Goal: Information Seeking & Learning: Learn about a topic

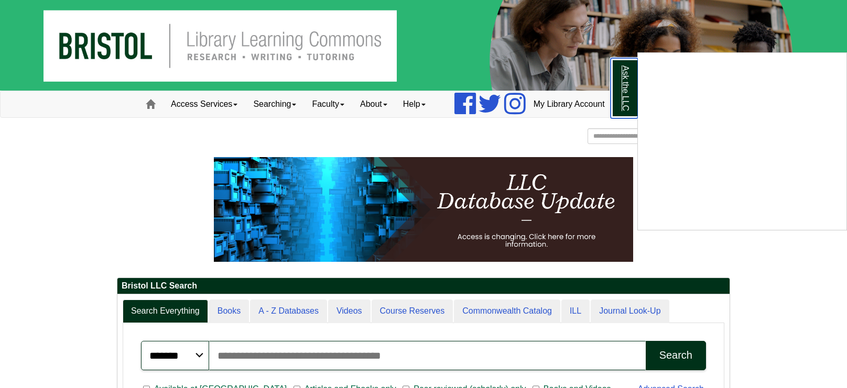
click at [617, 105] on link "Ask the LLC" at bounding box center [623, 88] width 27 height 60
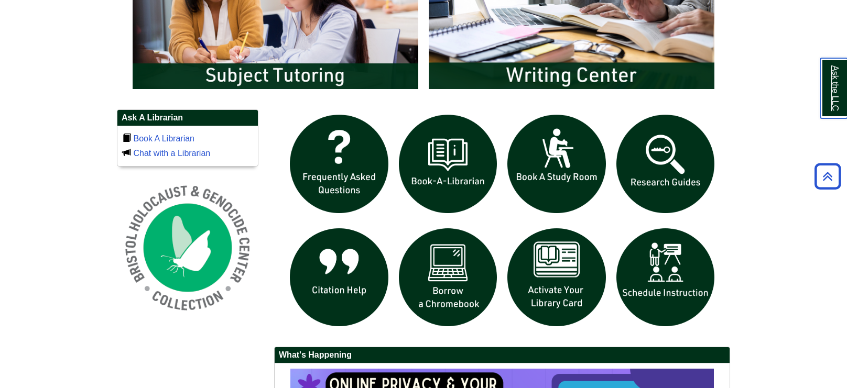
scroll to position [651, 0]
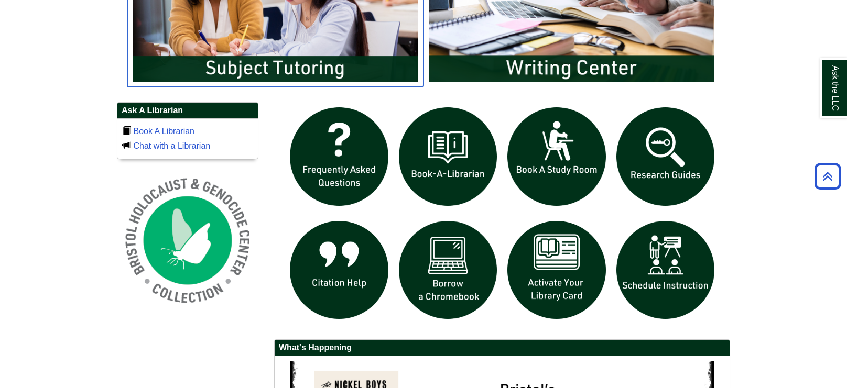
click at [272, 31] on img "slideshow" at bounding box center [275, 7] width 296 height 159
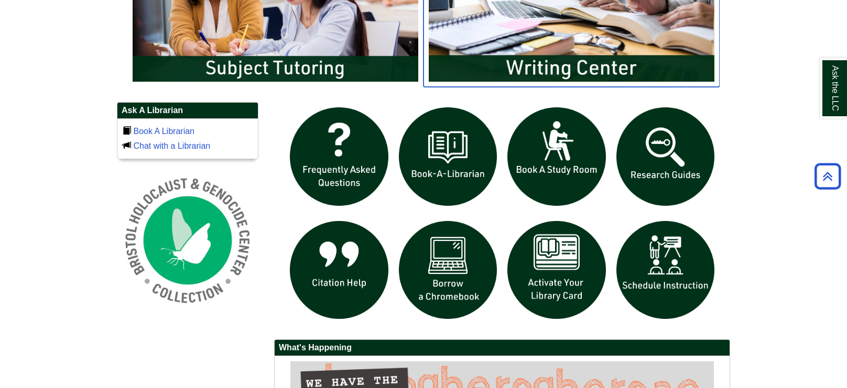
click at [590, 41] on img "slideshow" at bounding box center [571, 7] width 296 height 159
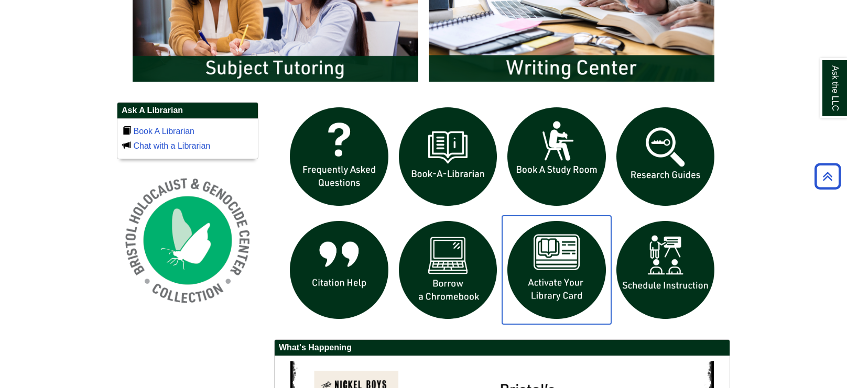
click at [589, 295] on img "slideshow" at bounding box center [556, 270] width 109 height 109
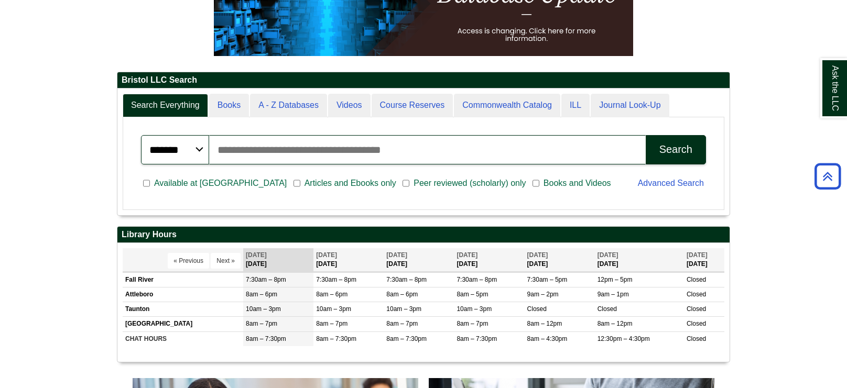
scroll to position [182, 0]
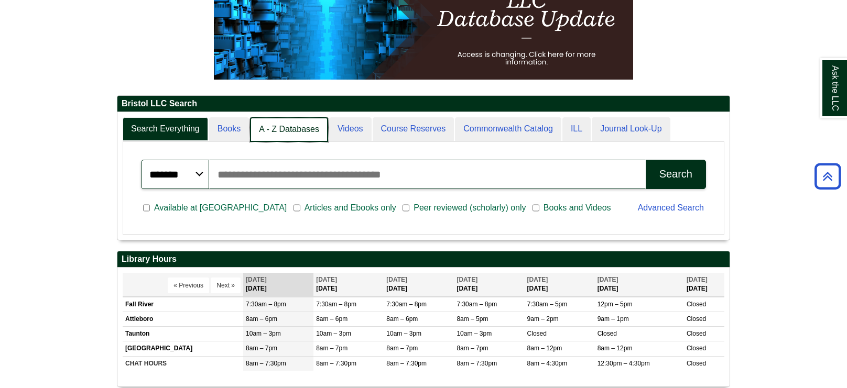
click at [278, 128] on link "A - Z Databases" at bounding box center [289, 129] width 78 height 25
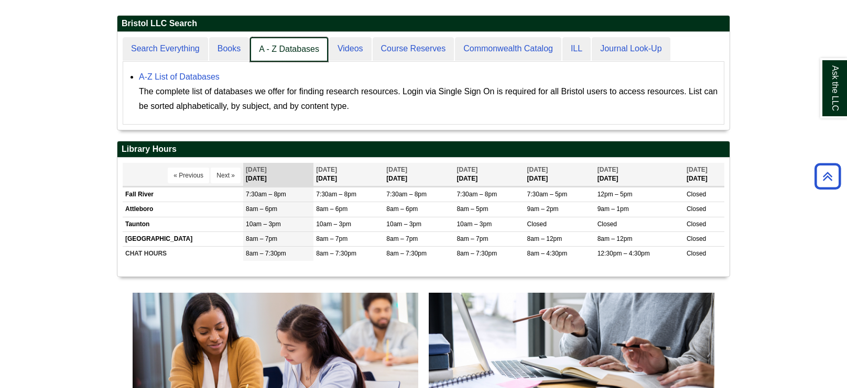
scroll to position [96, 612]
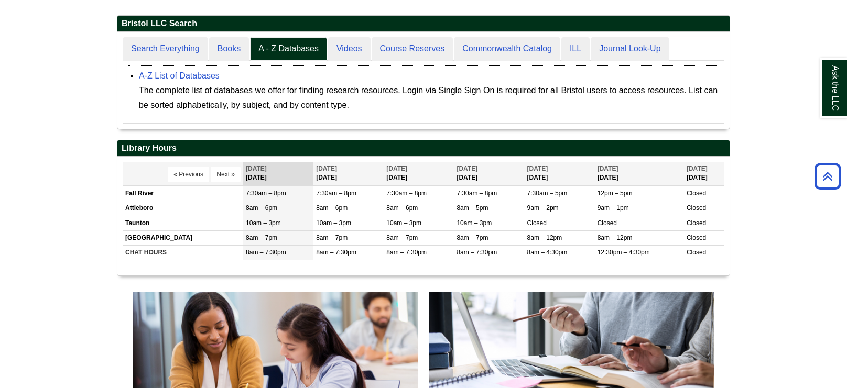
click at [186, 69] on div "A-Z List of Databases The complete list of databases we offer for finding resea…" at bounding box center [428, 91] width 579 height 44
click at [190, 78] on link "A-Z List of Databases" at bounding box center [179, 75] width 81 height 9
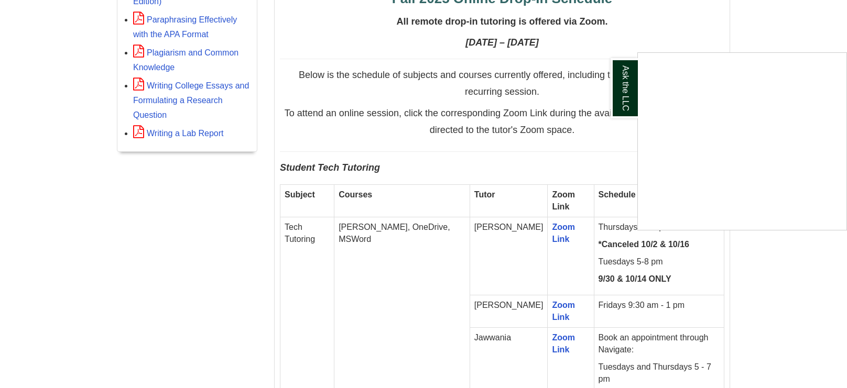
scroll to position [534, 0]
click at [617, 94] on link "Ask the LLC" at bounding box center [623, 88] width 27 height 60
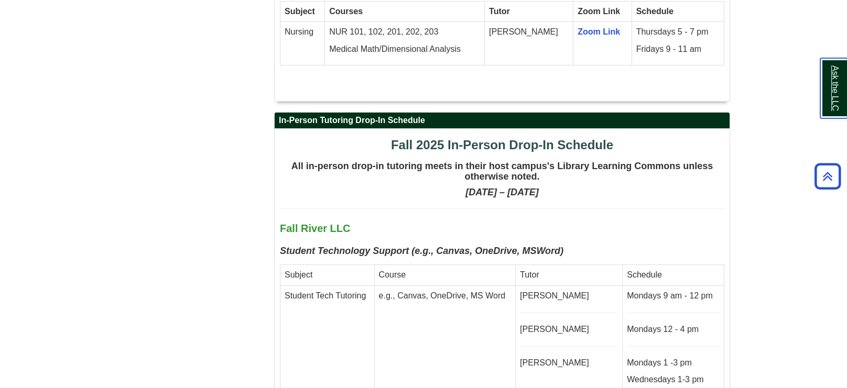
scroll to position [2427, 0]
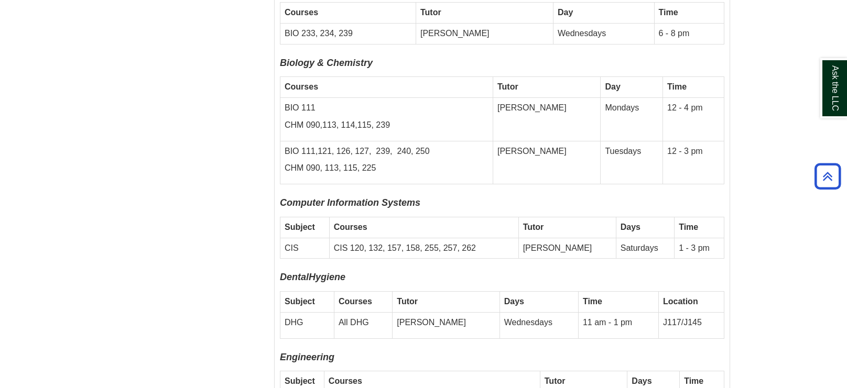
click at [757, 301] on body "Skip to Main Content Toggle navigation Home Access Services Access Services Pol…" at bounding box center [423, 271] width 847 height 6968
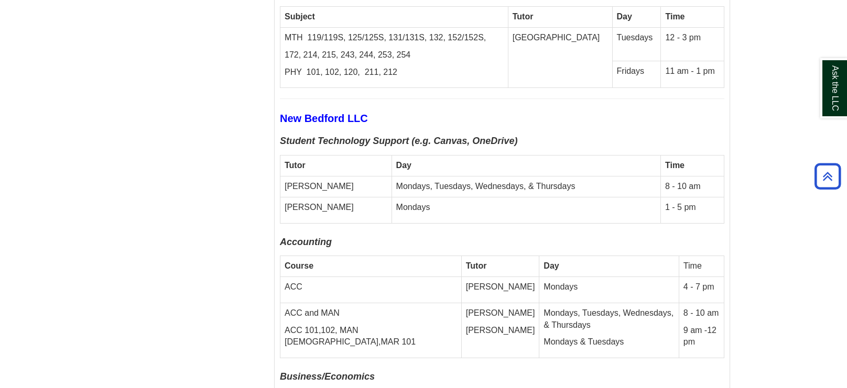
scroll to position [3895, 0]
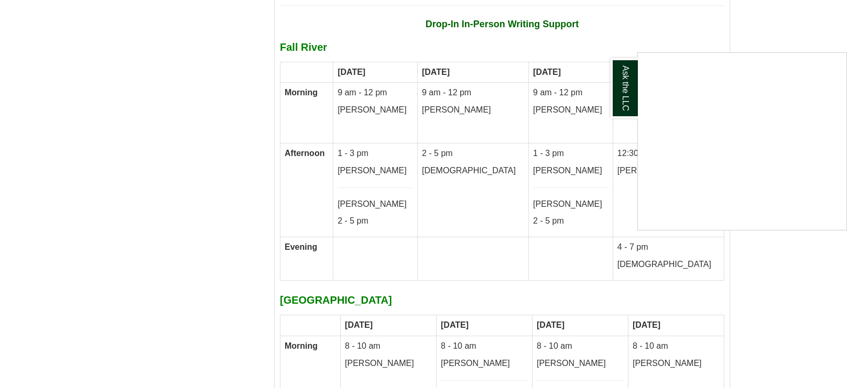
scroll to position [5511, 0]
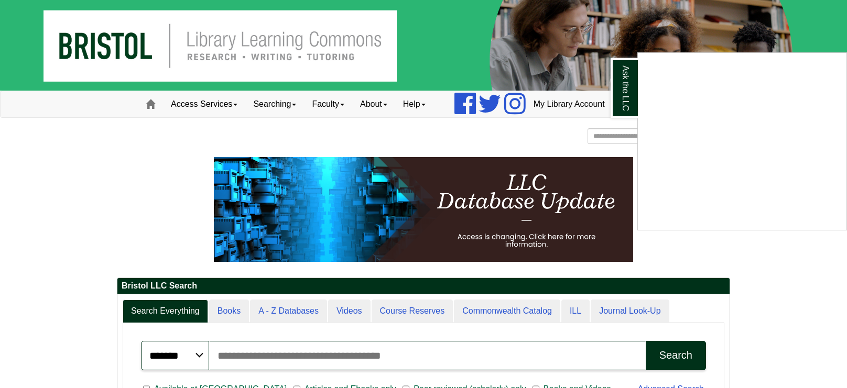
click at [301, 363] on div "Ask the LLC" at bounding box center [423, 194] width 847 height 388
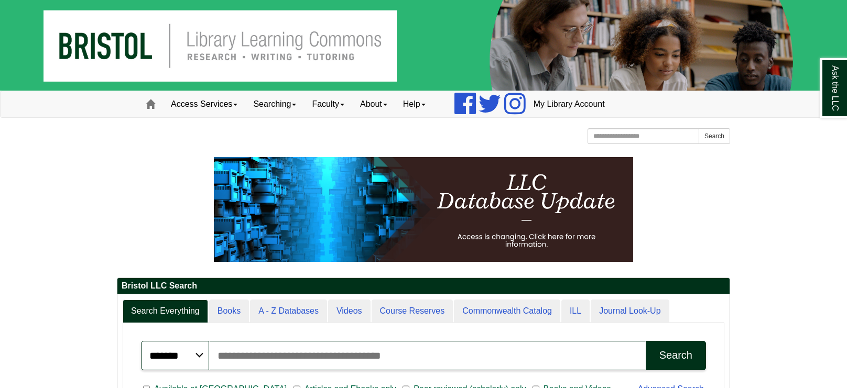
click at [301, 363] on input "Search articles, books, journals & more" at bounding box center [427, 355] width 436 height 29
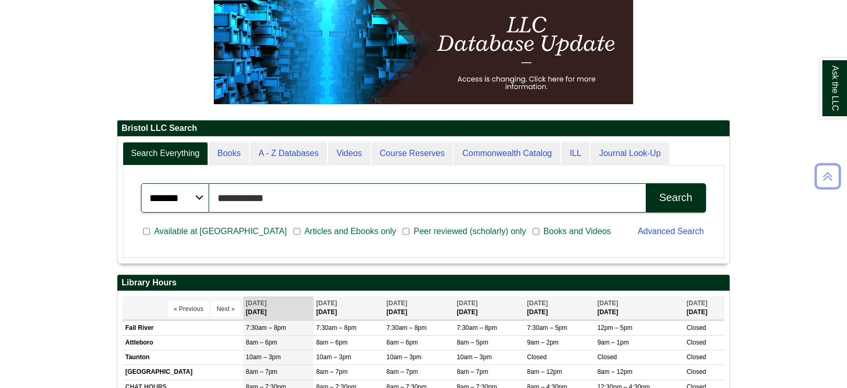
scroll to position [159, 0]
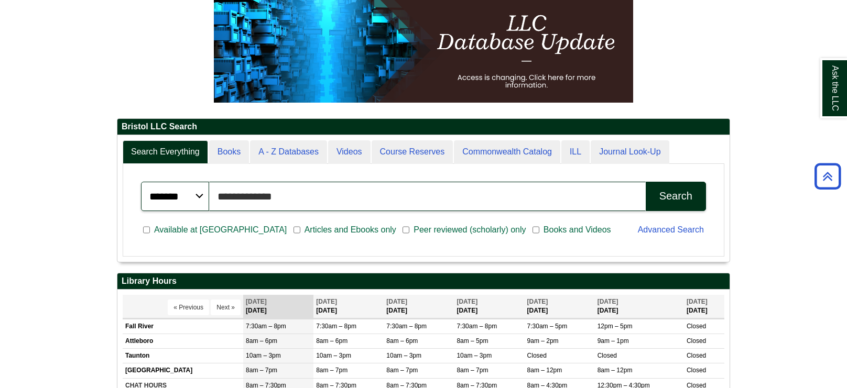
type input "**********"
click at [645, 182] on button "Search" at bounding box center [675, 196] width 60 height 29
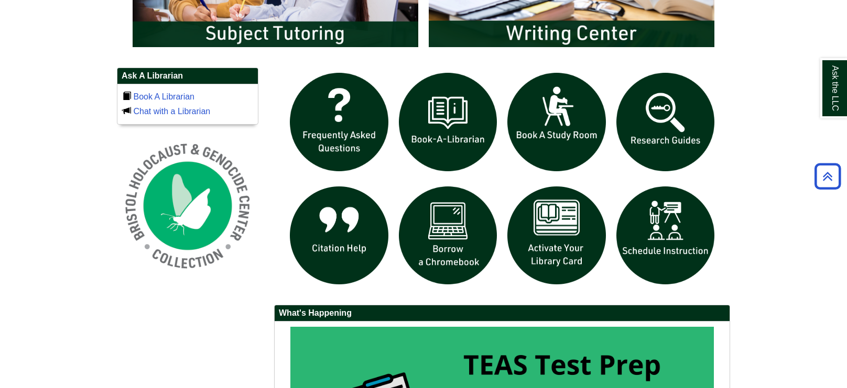
scroll to position [691, 0]
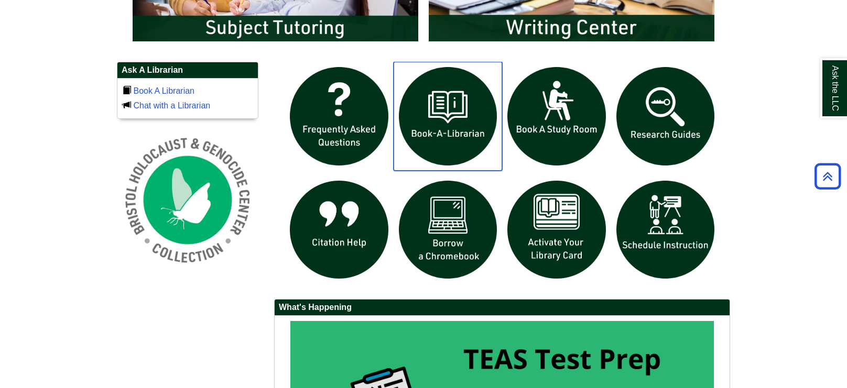
click at [421, 131] on img "slideshow" at bounding box center [447, 116] width 109 height 109
